Goal: Task Accomplishment & Management: Manage account settings

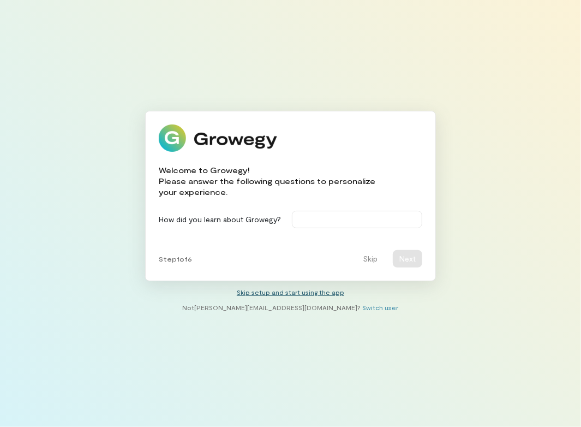
click at [275, 293] on link "Skip setup and start using the app" at bounding box center [291, 292] width 108 height 8
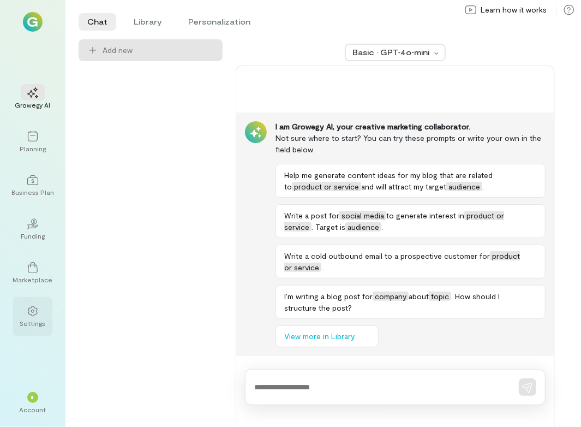
click at [36, 315] on icon at bounding box center [32, 311] width 11 height 11
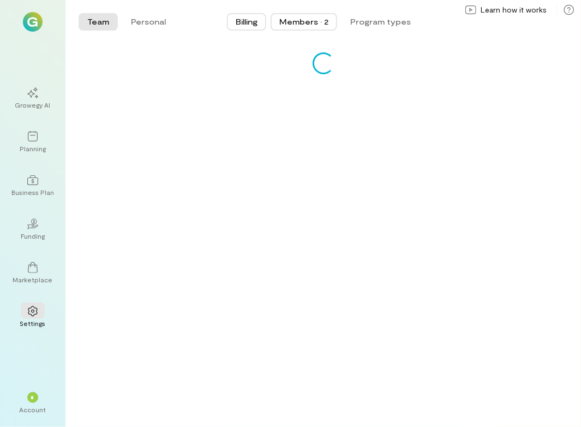
click at [321, 17] on div "Members · 2" at bounding box center [304, 21] width 49 height 11
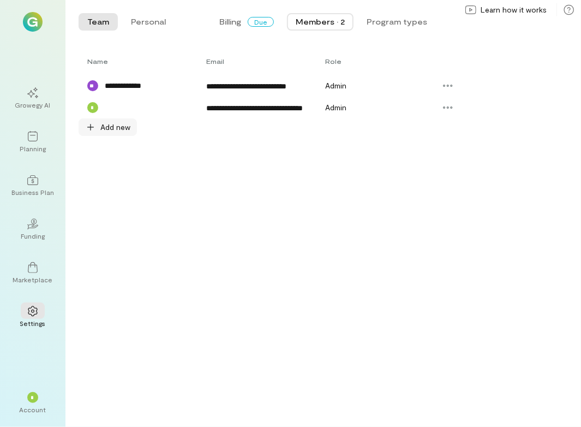
click at [108, 133] on span "Add new" at bounding box center [115, 127] width 30 height 11
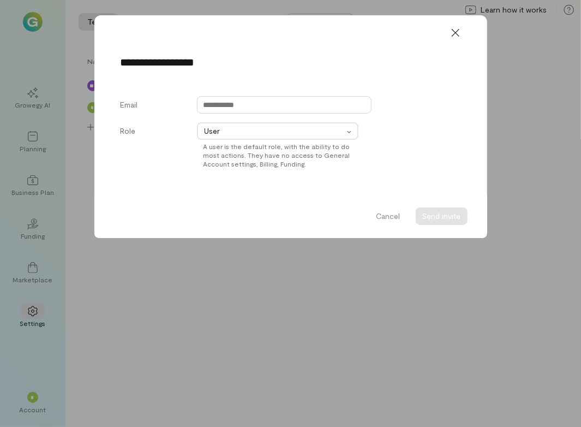
click at [239, 100] on input "text" at bounding box center [284, 104] width 175 height 17
paste input "**********"
type input "**********"
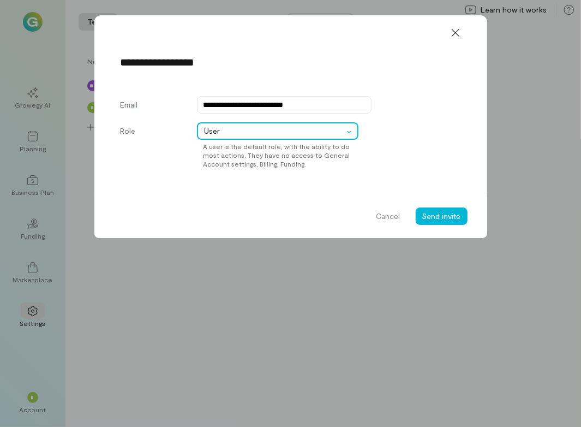
click at [237, 127] on span "User" at bounding box center [274, 131] width 139 height 11
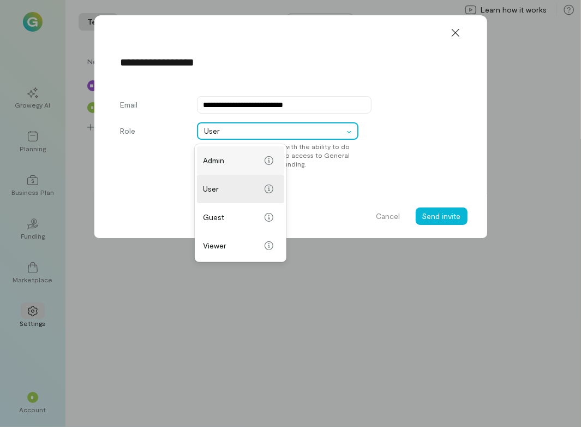
click at [234, 153] on div "Admin" at bounding box center [241, 160] width 74 height 17
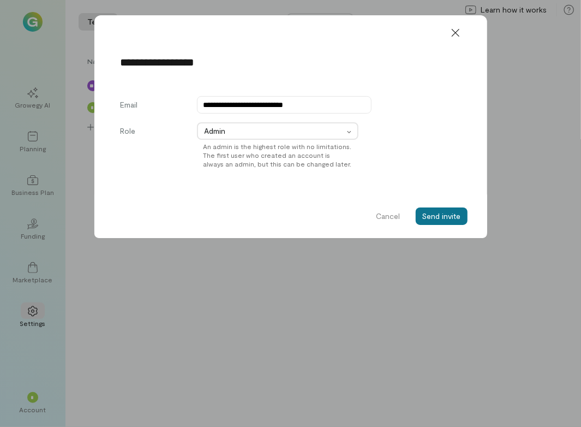
click at [454, 218] on button "Send invite" at bounding box center [442, 215] width 52 height 17
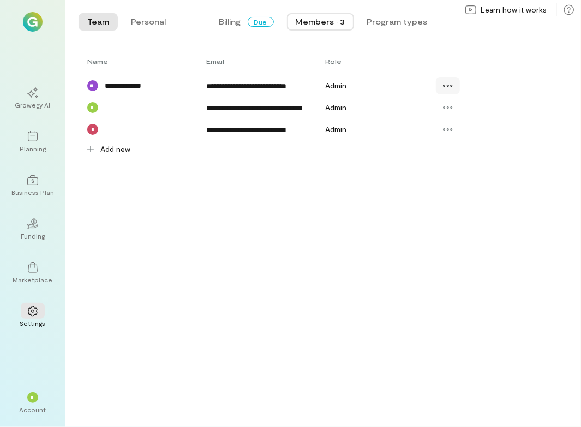
click at [448, 91] on icon at bounding box center [448, 85] width 11 height 11
click at [470, 134] on span "Delete" at bounding box center [488, 131] width 54 height 11
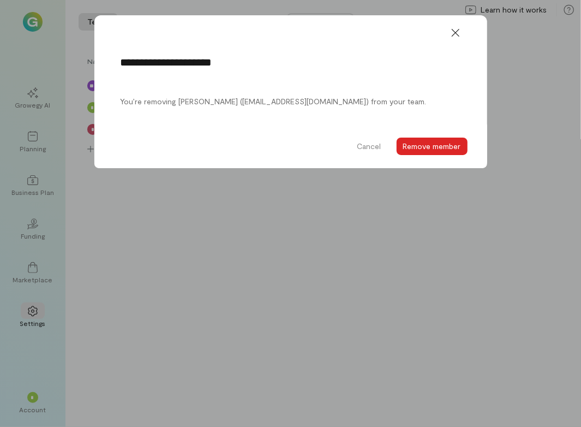
click at [453, 147] on button "Remove member" at bounding box center [432, 146] width 71 height 17
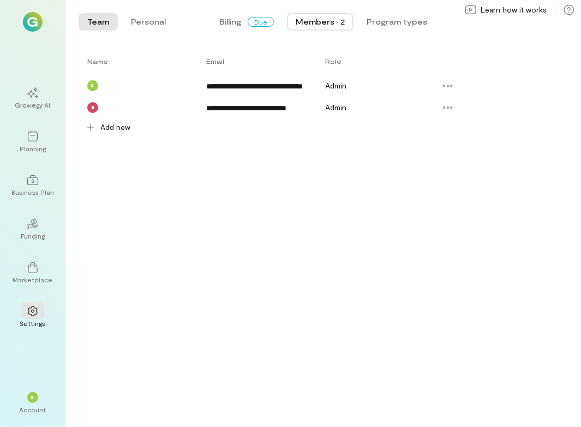
click at [25, 397] on div "**********" at bounding box center [290, 213] width 581 height 427
click at [51, 402] on div "* Account" at bounding box center [32, 402] width 39 height 39
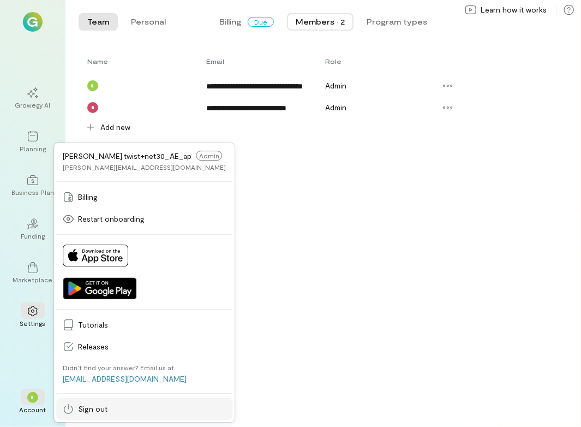
click at [112, 407] on span "Sign out" at bounding box center [152, 408] width 148 height 11
